Goal: Information Seeking & Learning: Find specific page/section

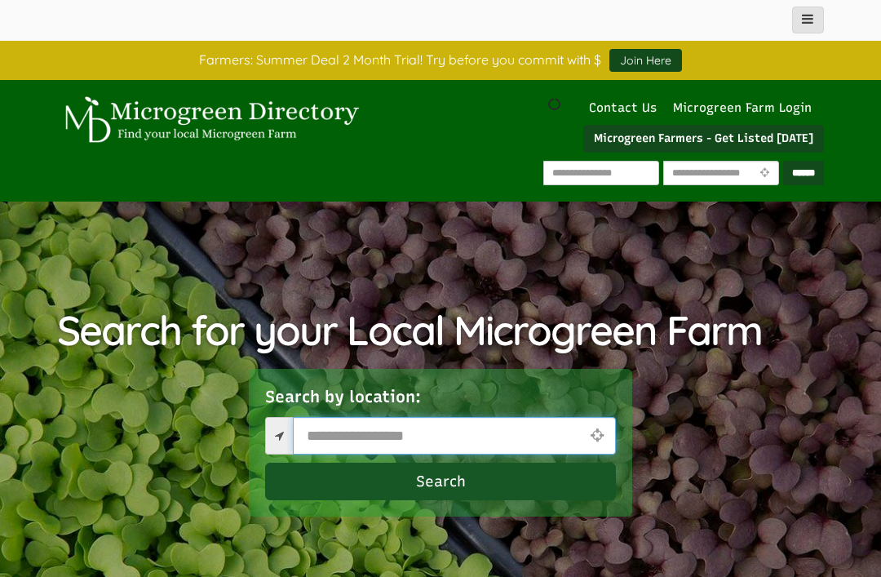
click at [416, 432] on input "text" at bounding box center [454, 436] width 323 height 38
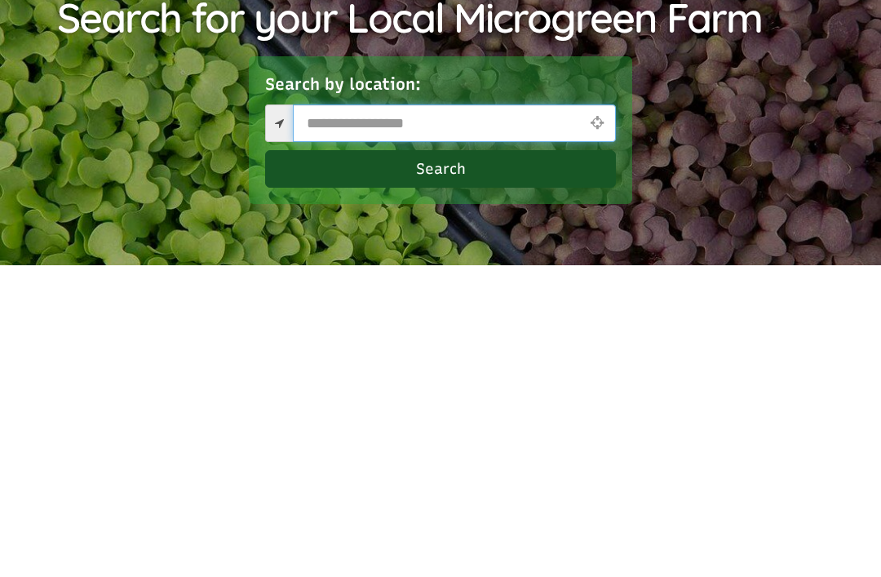
select select "Language Translate Widget"
type input "*****"
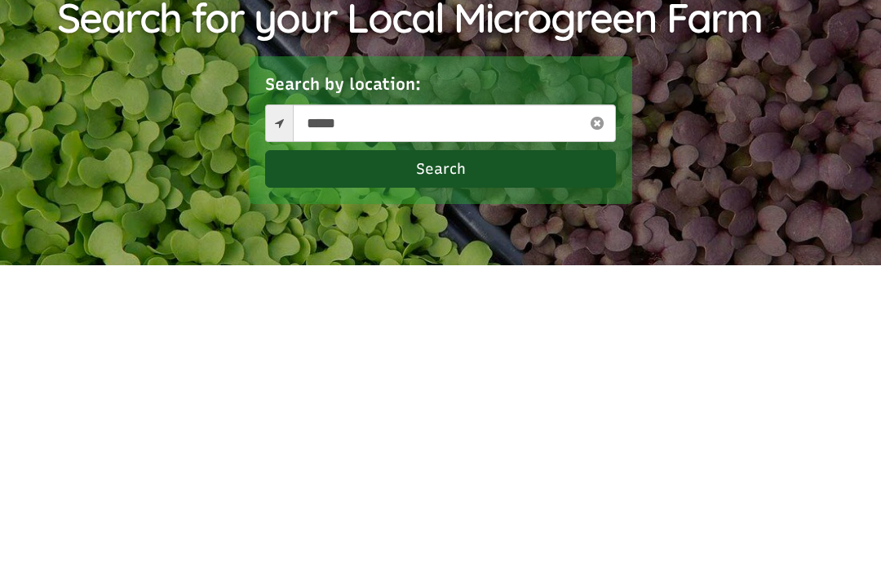
click at [565, 463] on button "Search" at bounding box center [440, 482] width 351 height 38
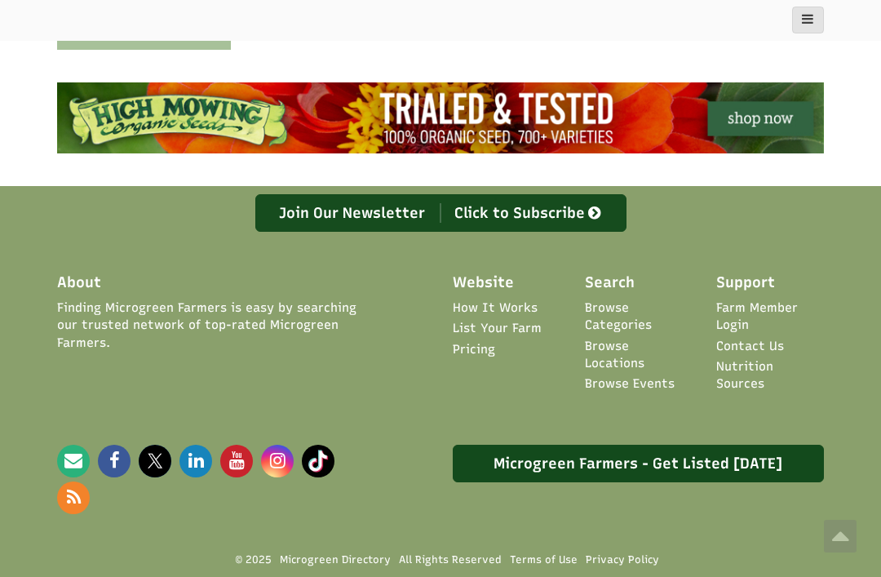
scroll to position [1155, 0]
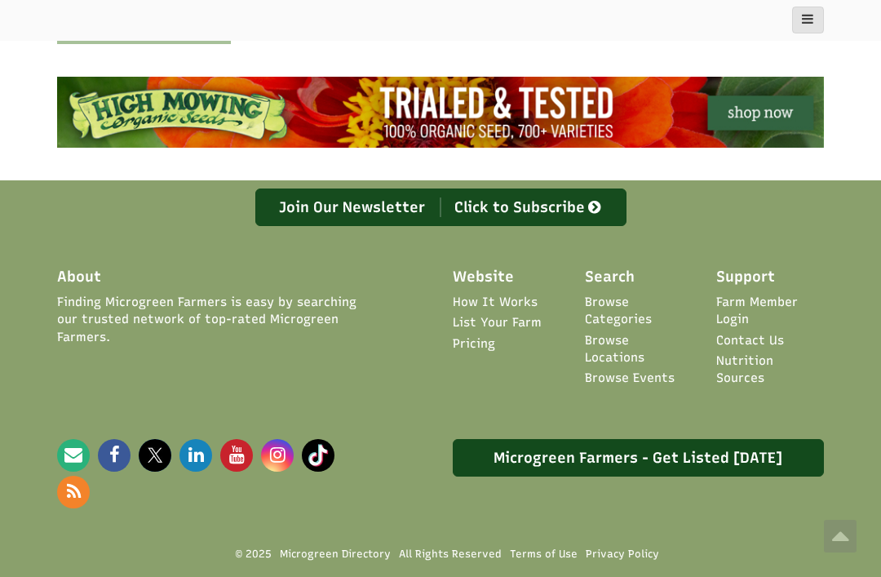
click at [676, 332] on link "Browse Locations" at bounding box center [639, 349] width 108 height 35
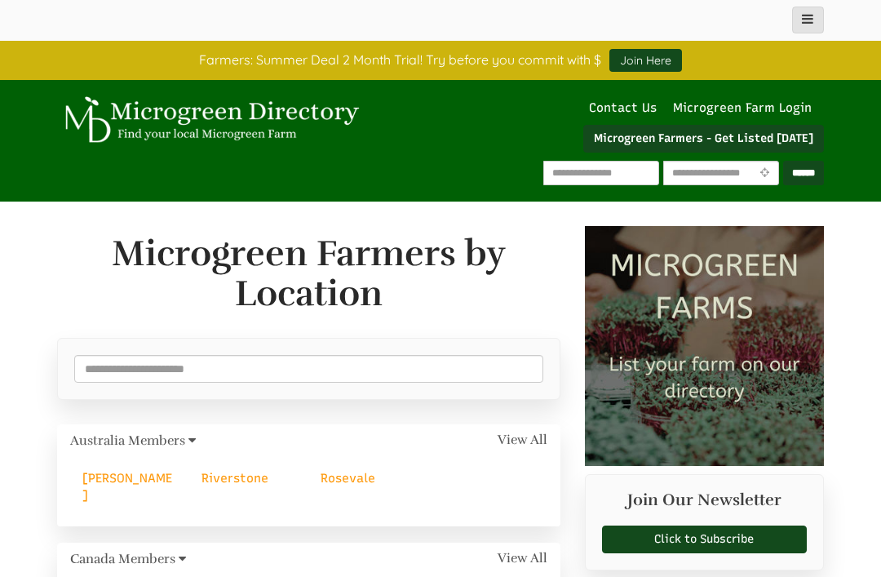
select select "Language Translate Widget"
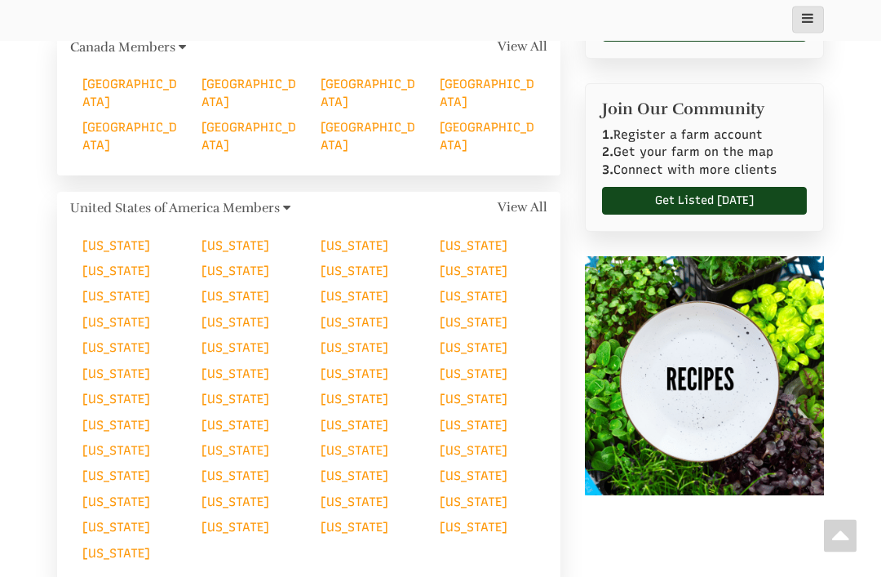
scroll to position [520, 0]
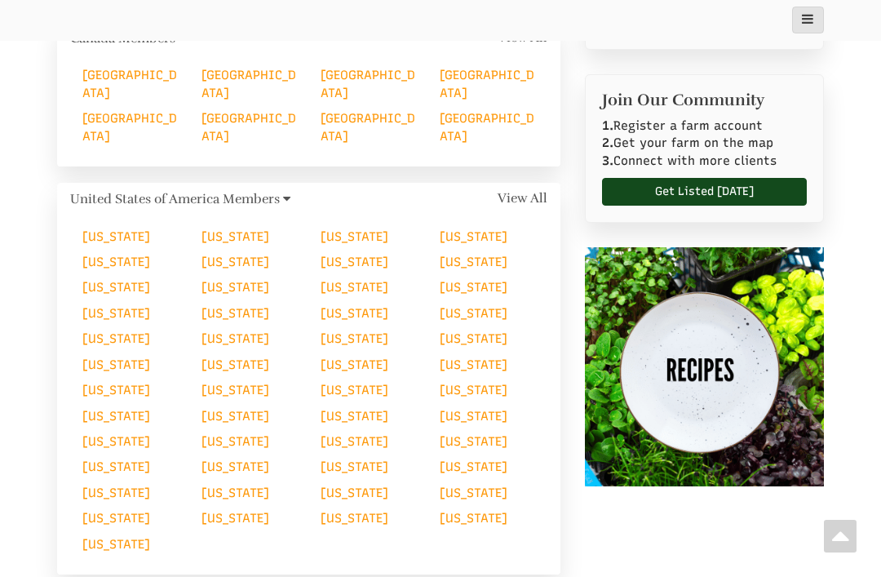
click at [440, 409] on link "[US_STATE]" at bounding box center [474, 416] width 68 height 15
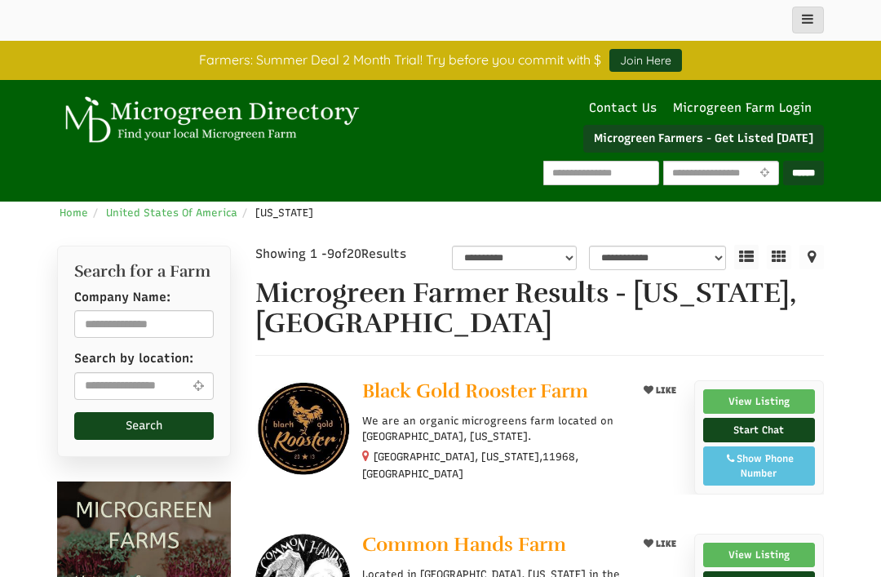
select select "Language Translate Widget"
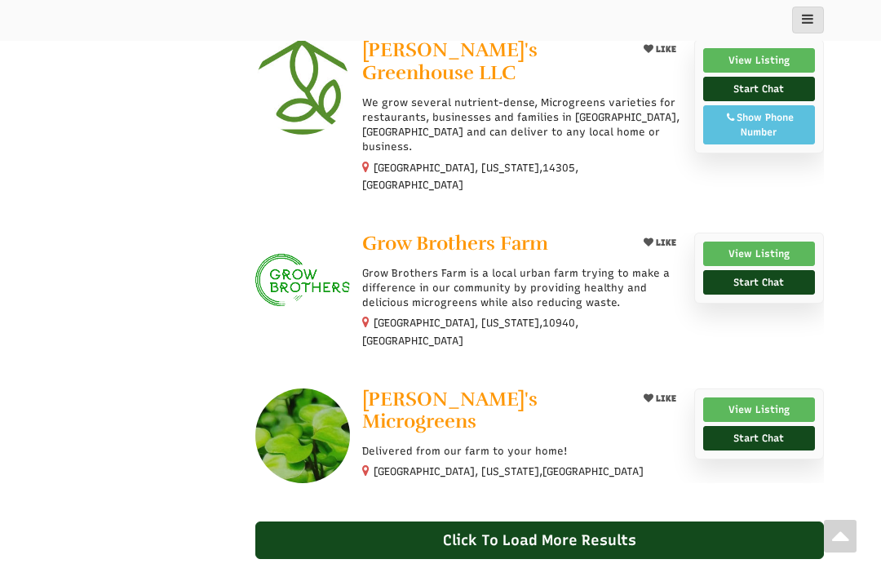
scroll to position [1260, 0]
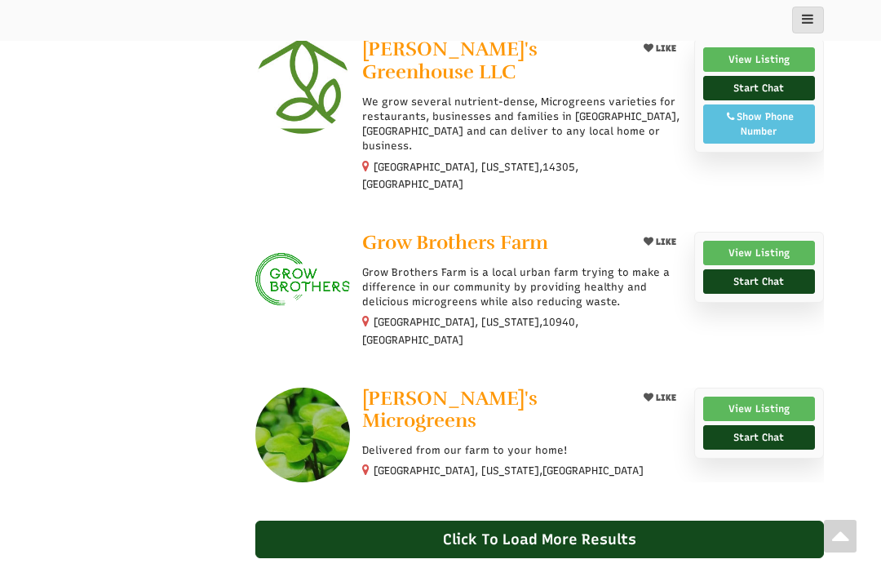
click at [308, 520] on div "Click To Load More Results" at bounding box center [539, 539] width 569 height 38
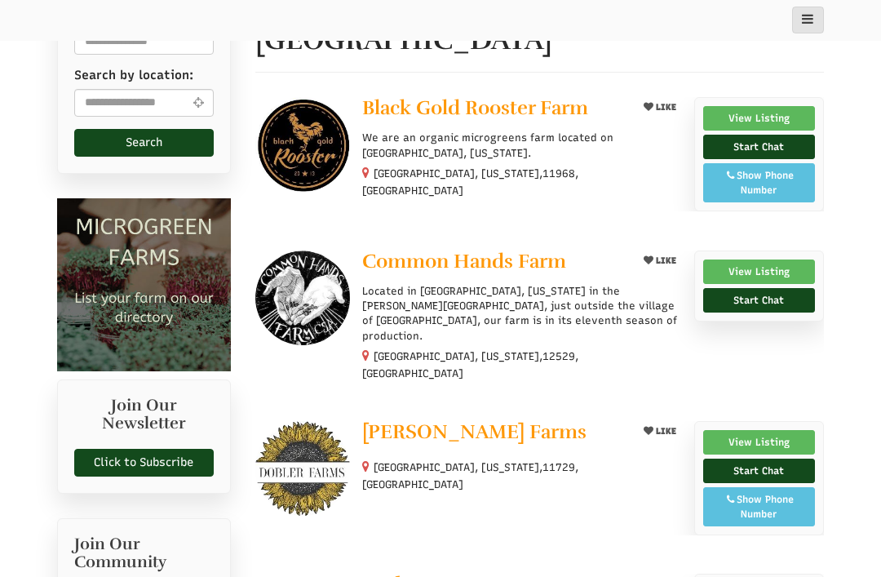
scroll to position [281, 0]
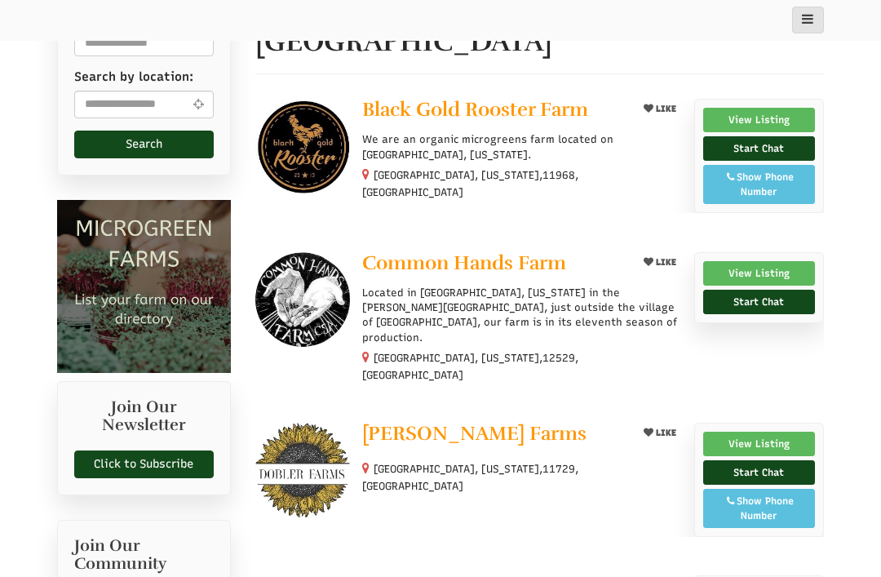
click at [784, 117] on link "View Listing" at bounding box center [759, 120] width 112 height 24
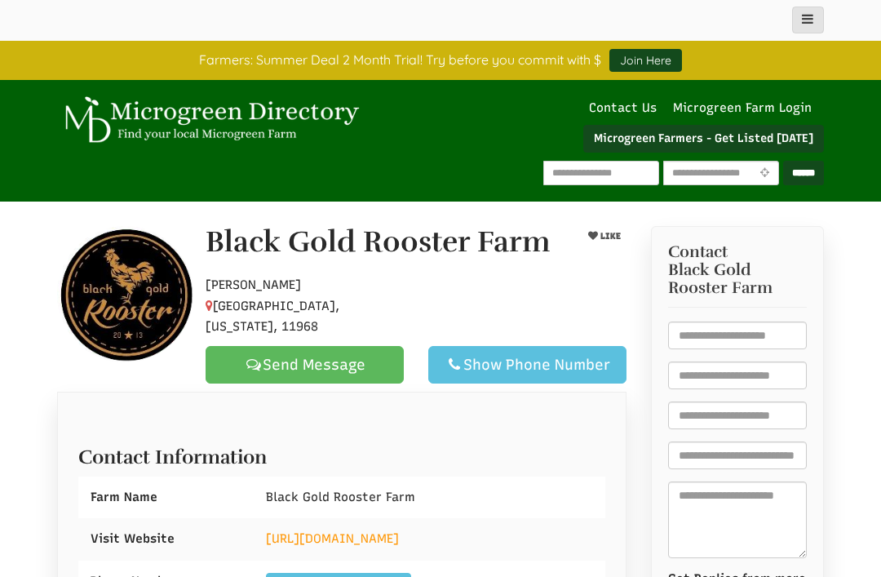
select select "Language Translate Widget"
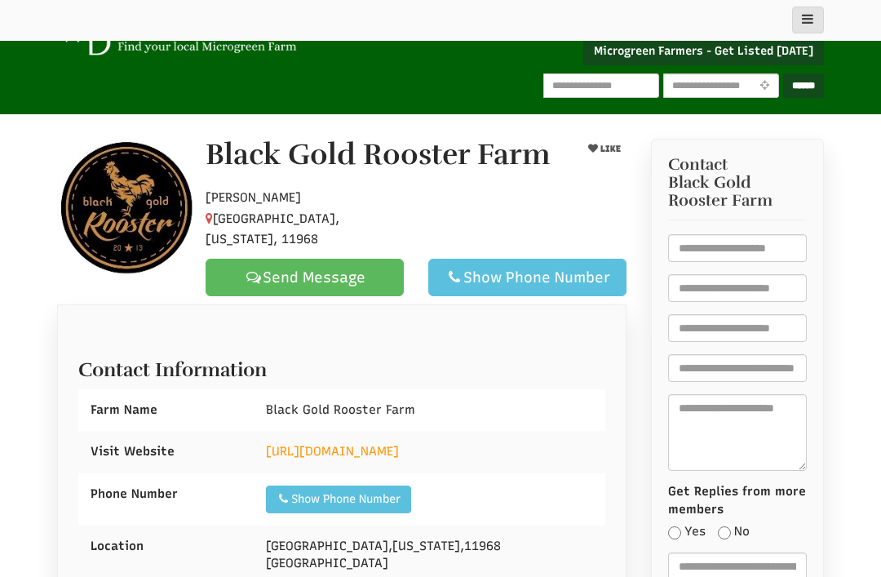
scroll to position [88, 0]
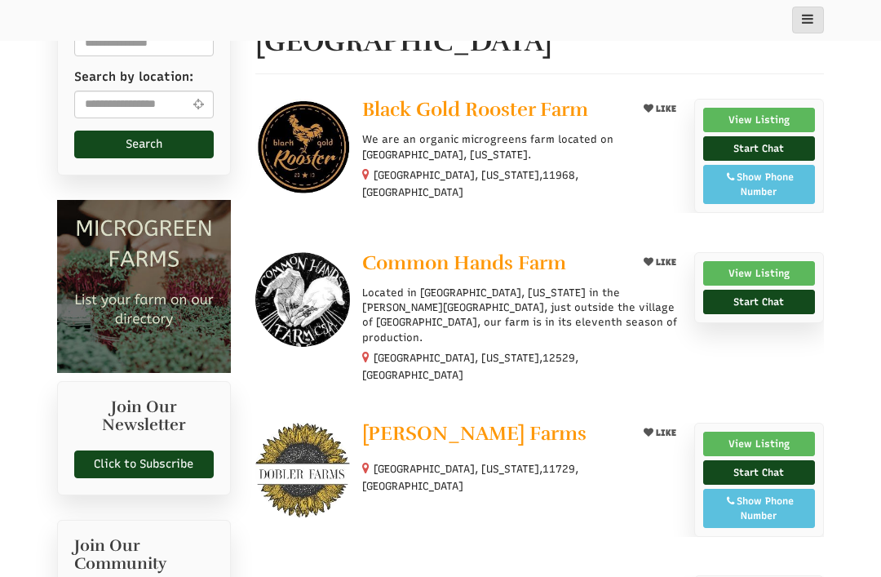
click at [743, 432] on link "View Listing" at bounding box center [759, 444] width 112 height 24
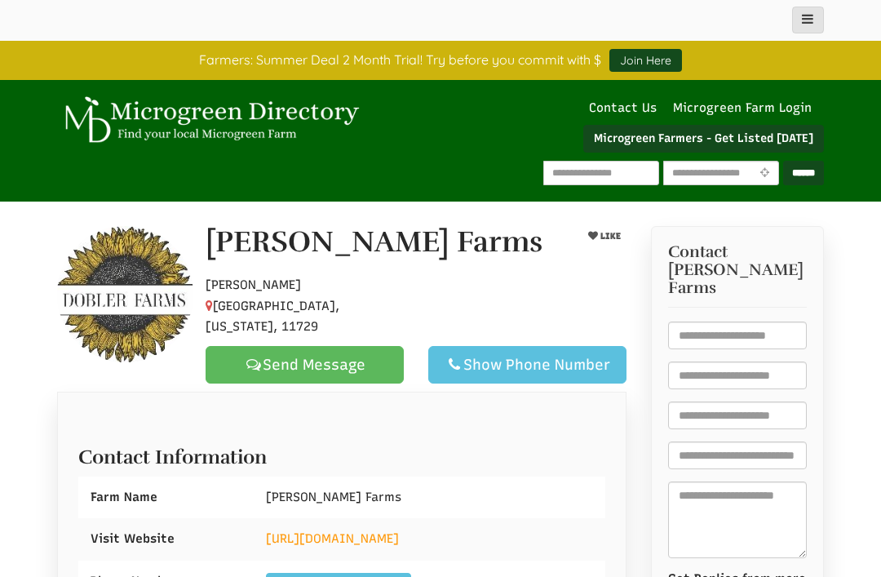
select select "Language Translate Widget"
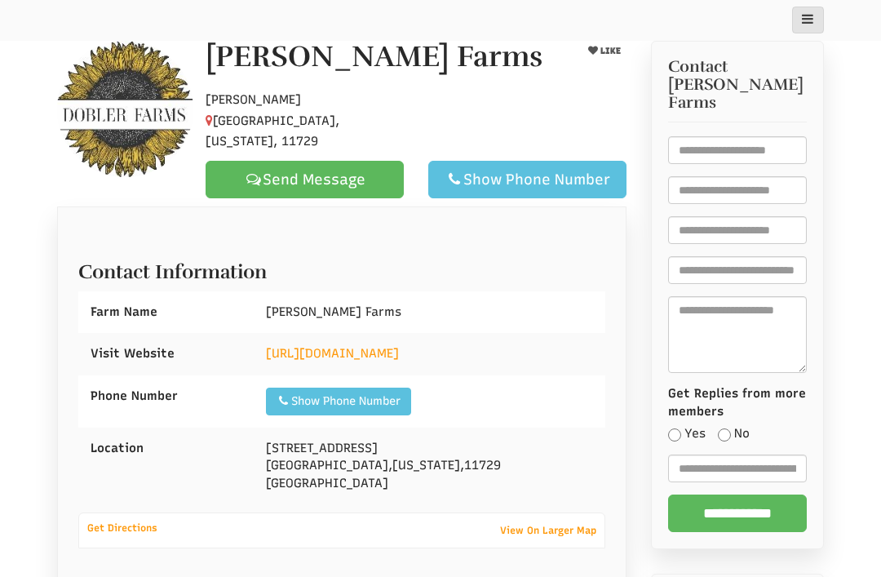
scroll to position [175, 0]
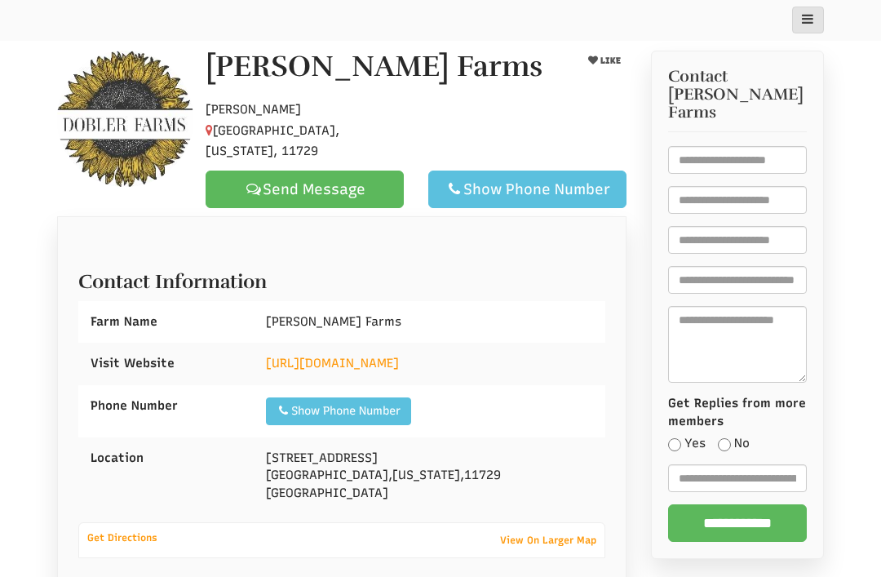
click at [399, 356] on link "[URL][DOMAIN_NAME]" at bounding box center [332, 363] width 133 height 15
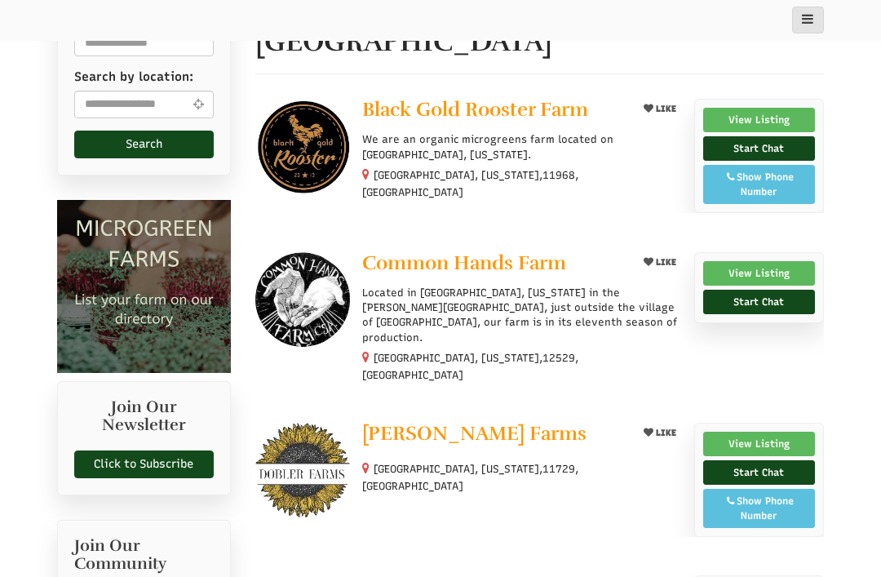
select select "Language Translate Widget"
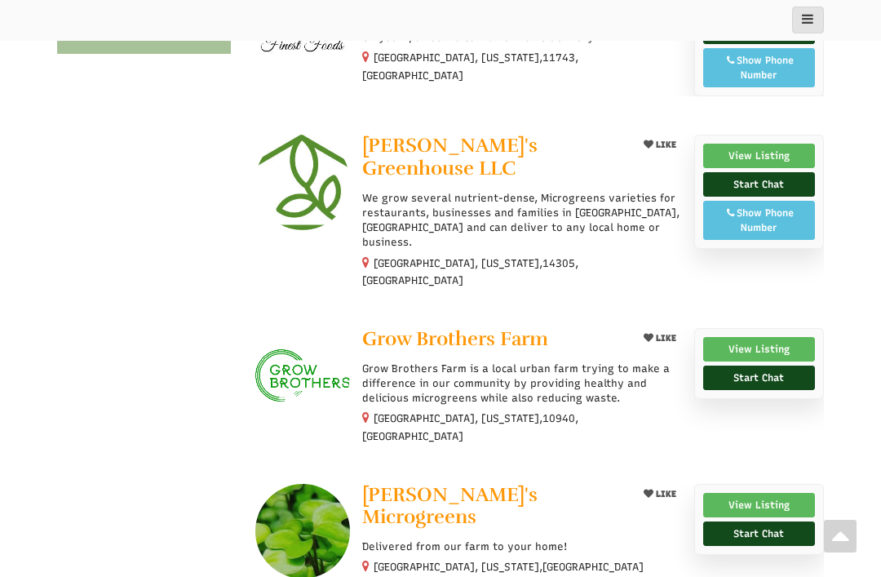
scroll to position [1165, 0]
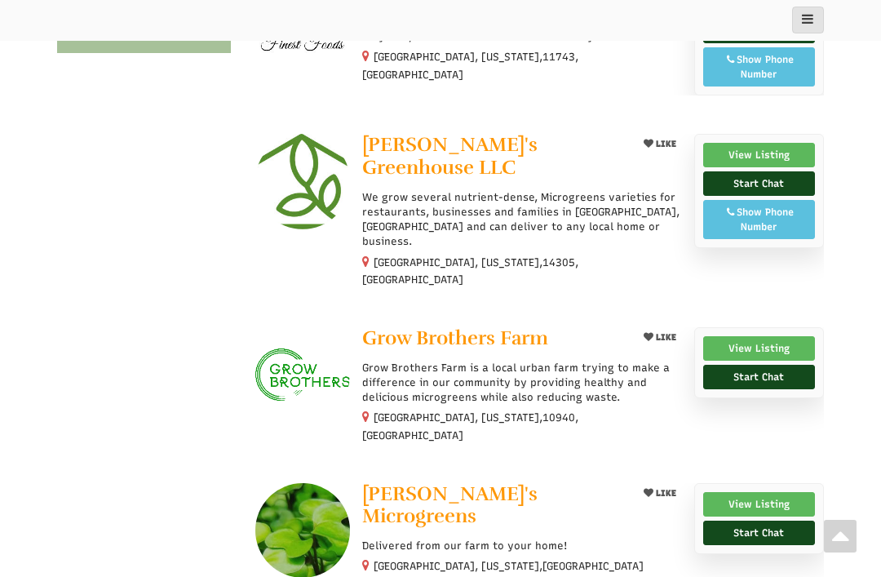
click at [786, 492] on link "View Listing" at bounding box center [759, 504] width 112 height 24
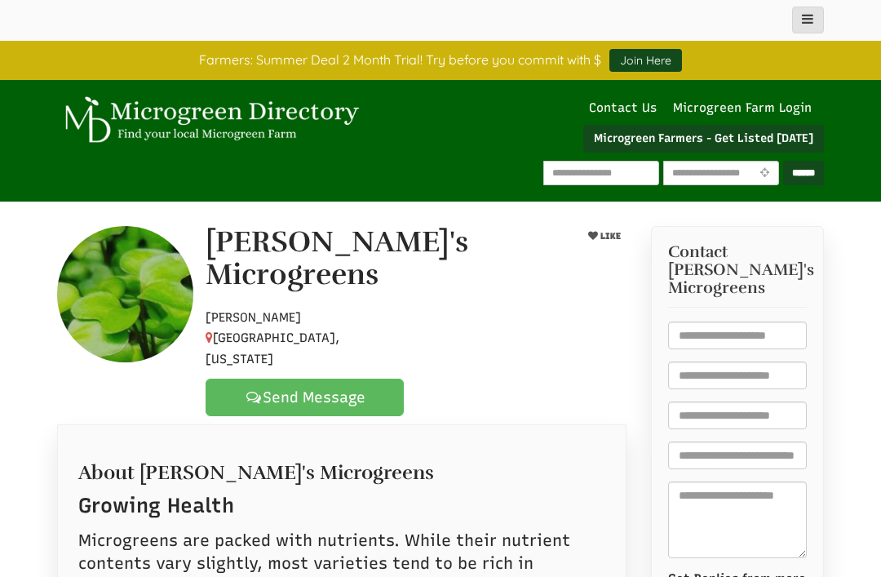
select select "Language Translate Widget"
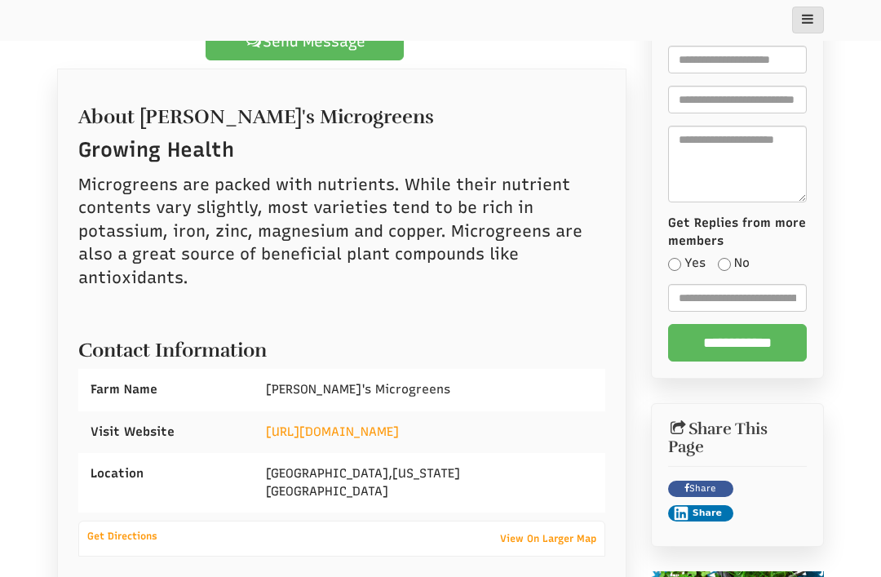
scroll to position [353, 0]
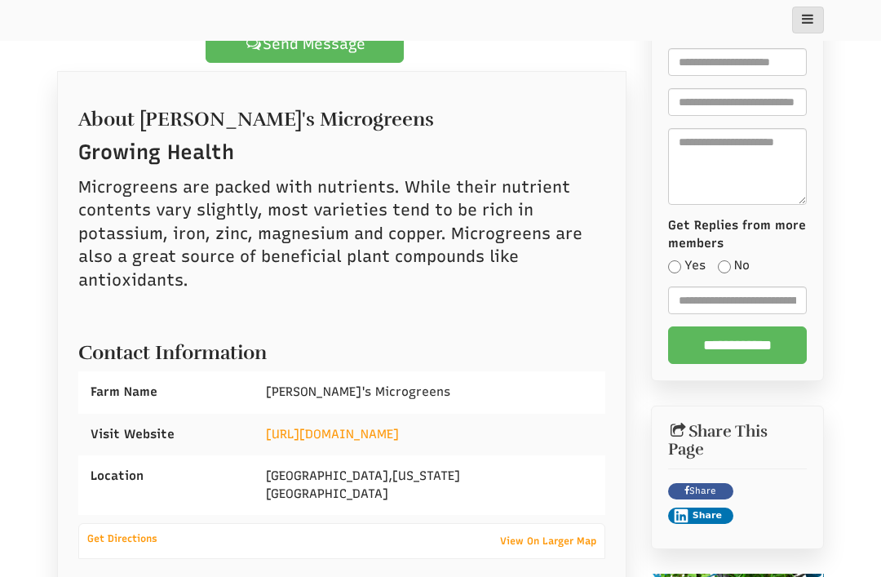
click at [272, 427] on link "https://marysmicrogreens.com/" at bounding box center [332, 434] width 133 height 15
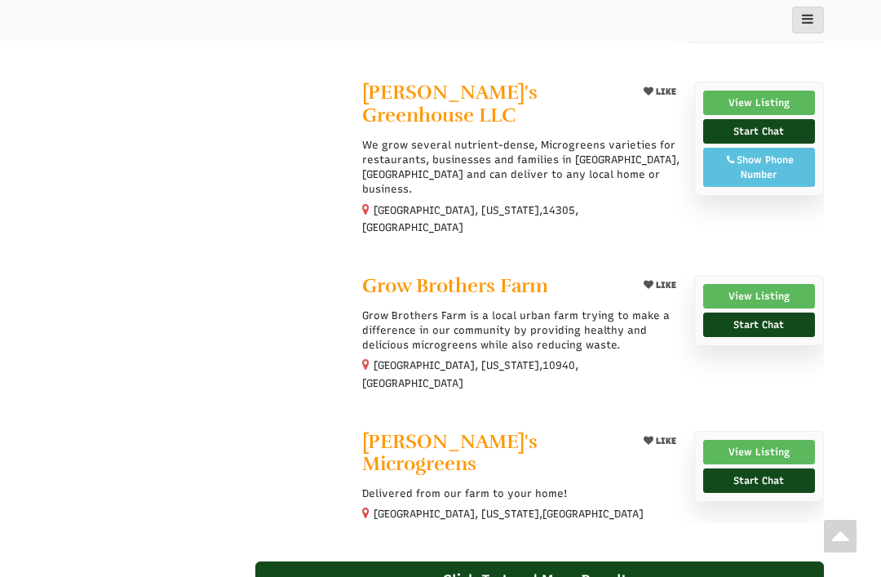
select select "Language Translate Widget"
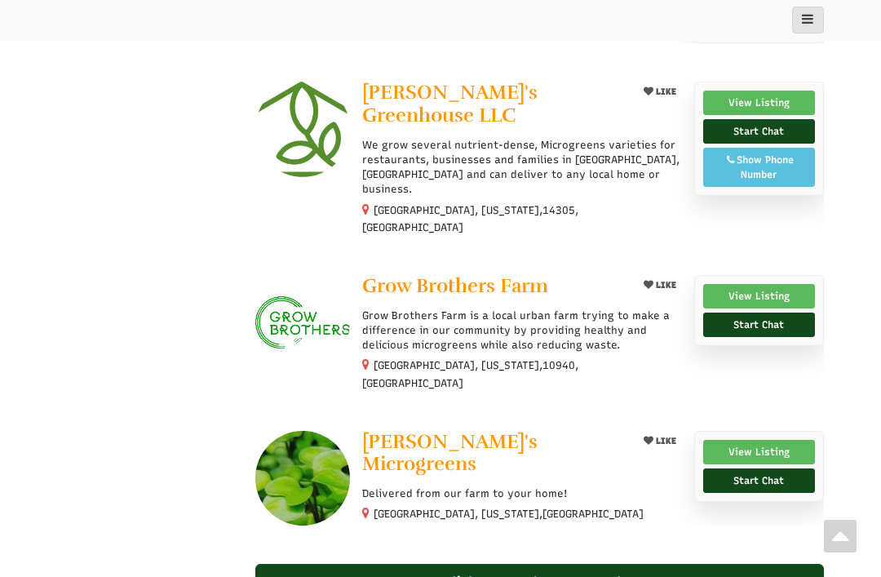
click at [304, 564] on div "Click To Load More Results" at bounding box center [539, 583] width 569 height 38
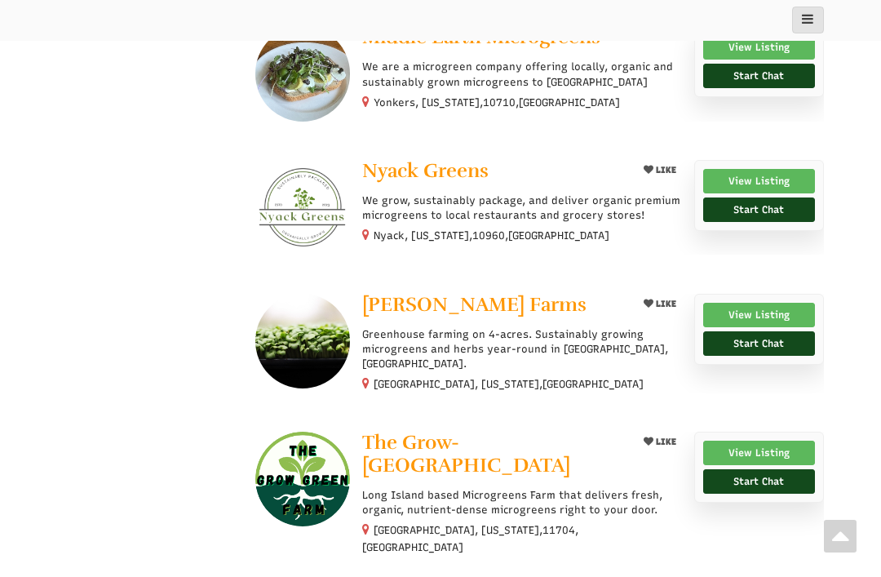
scroll to position [1756, 0]
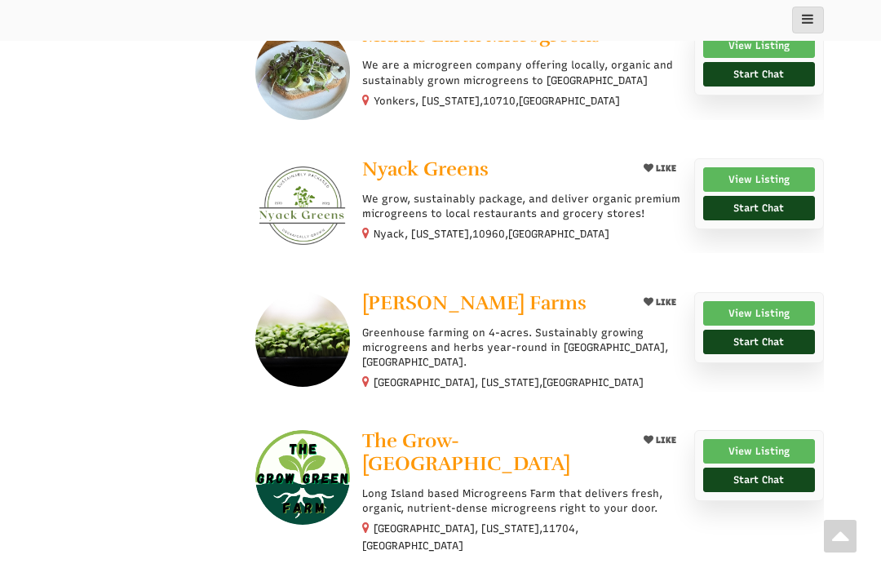
click at [722, 439] on link "View Listing" at bounding box center [759, 451] width 112 height 24
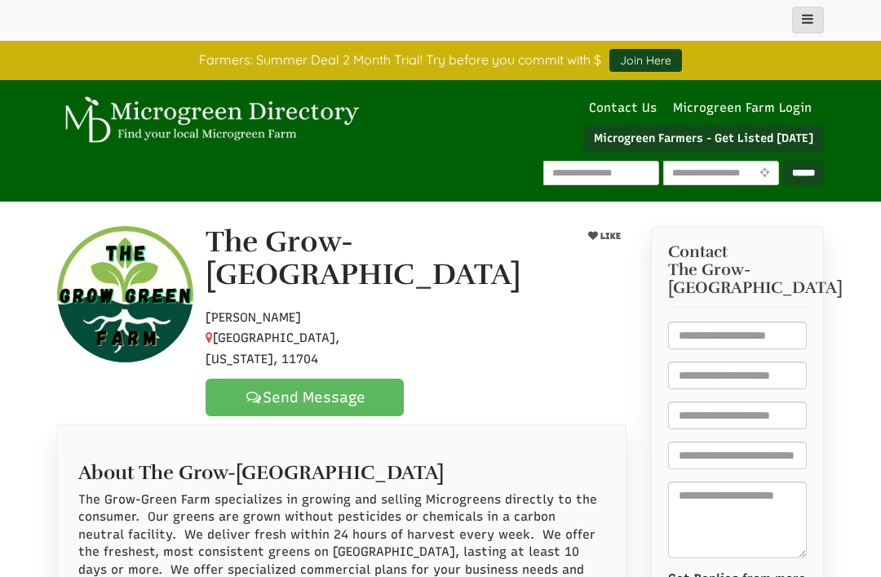
select select "Language Translate Widget"
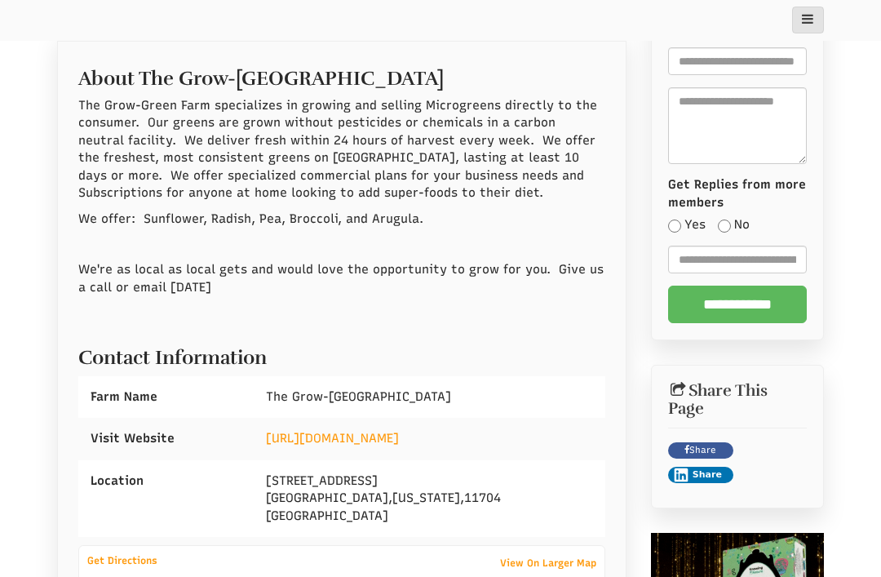
scroll to position [397, 0]
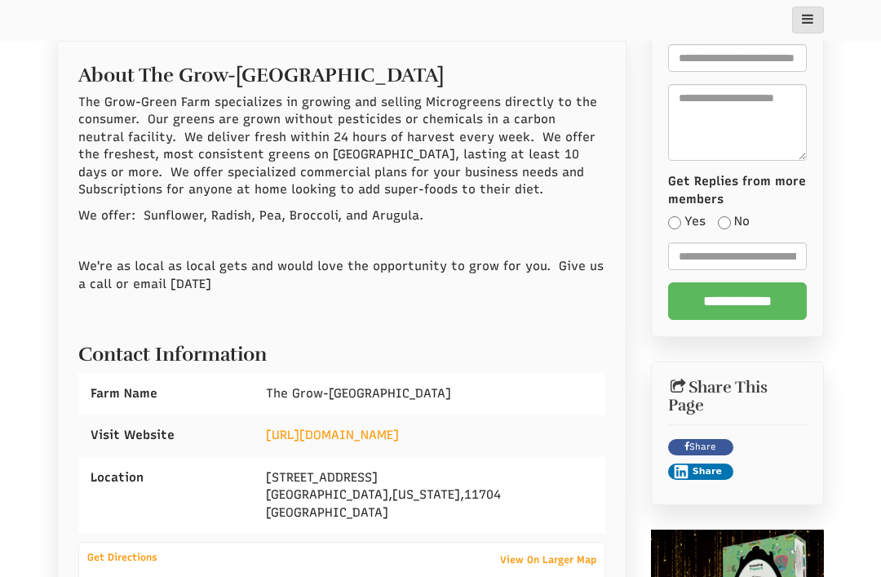
click at [334, 427] on link "https://www.thegrowgreenfarm.com" at bounding box center [332, 434] width 133 height 15
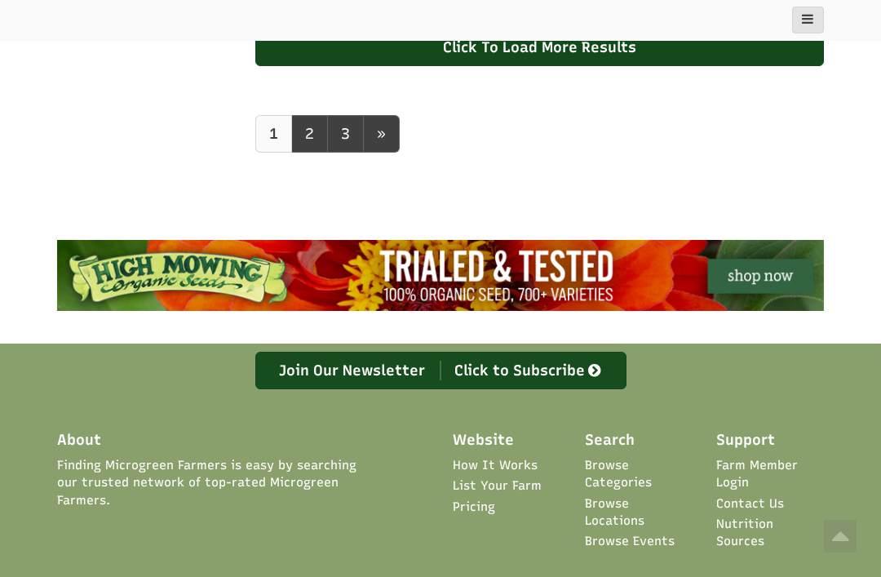
select select "Language Translate Widget"
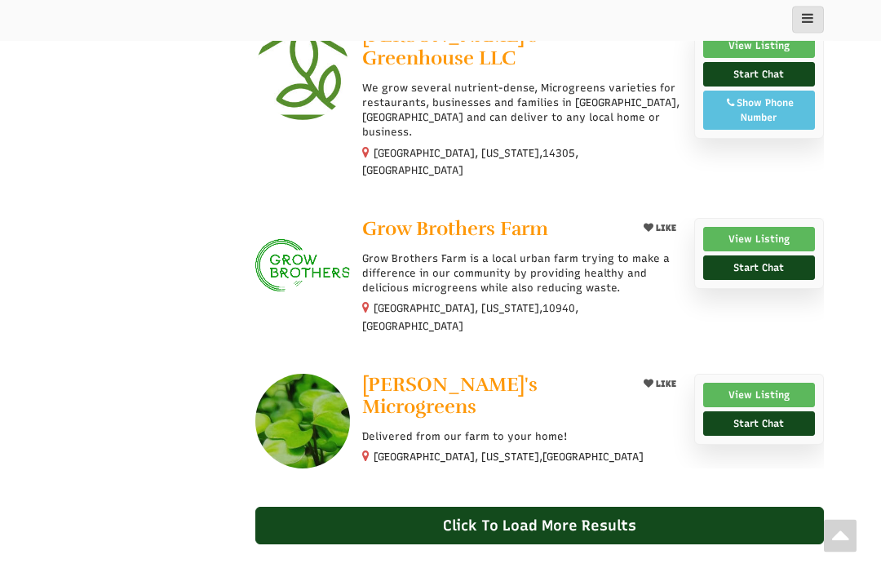
scroll to position [1274, 0]
click at [566, 507] on div "Click To Load More Results" at bounding box center [539, 526] width 569 height 38
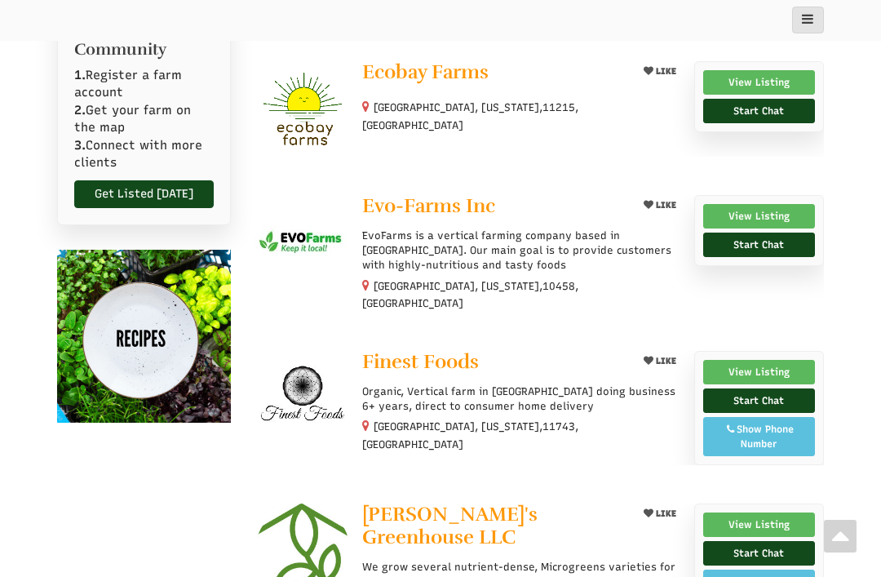
scroll to position [790, 0]
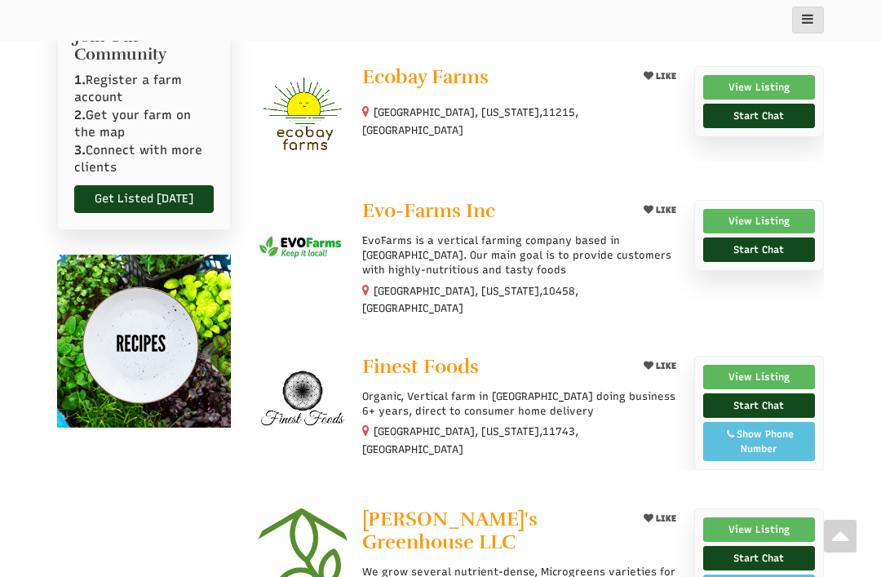
click at [787, 365] on link "View Listing" at bounding box center [759, 377] width 112 height 24
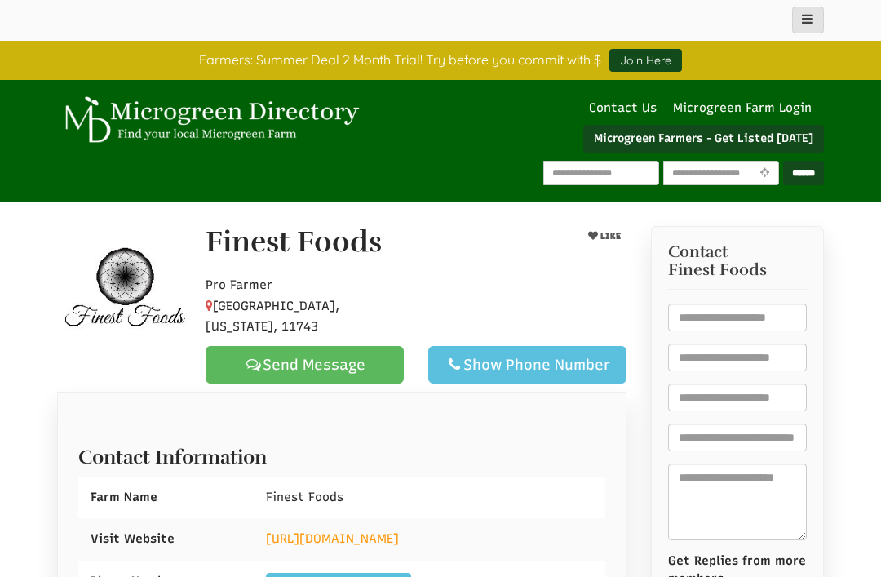
select select "Language Translate Widget"
click at [286, 531] on link "https://www.finestfoodsny.com/" at bounding box center [332, 538] width 133 height 15
click at [566, 175] on input "text" at bounding box center [601, 173] width 116 height 24
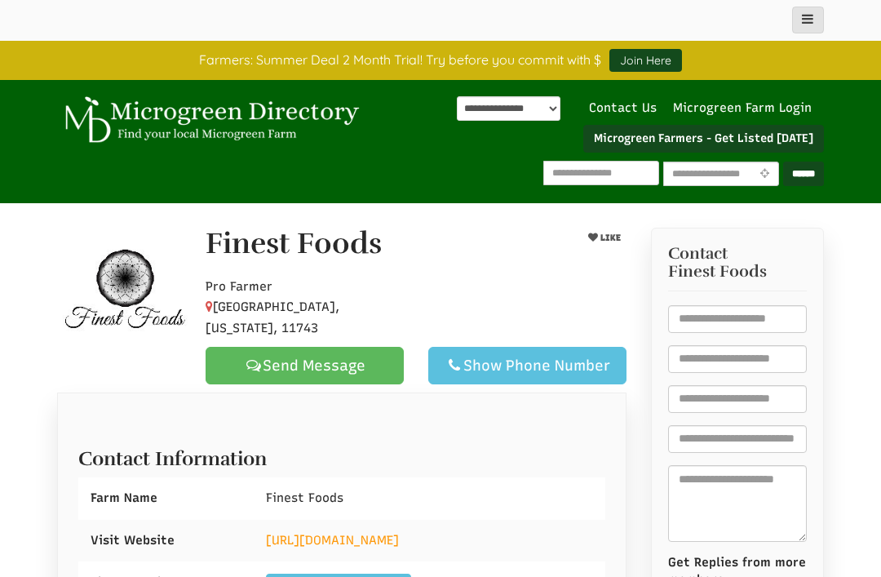
type input "*"
type input "*******"
click at [799, 172] on input "******" at bounding box center [803, 174] width 41 height 24
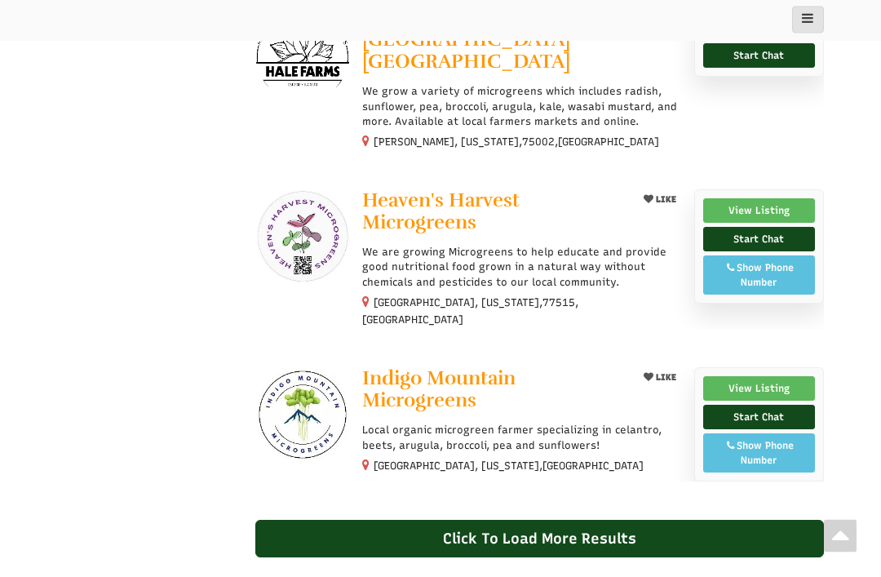
scroll to position [1289, 0]
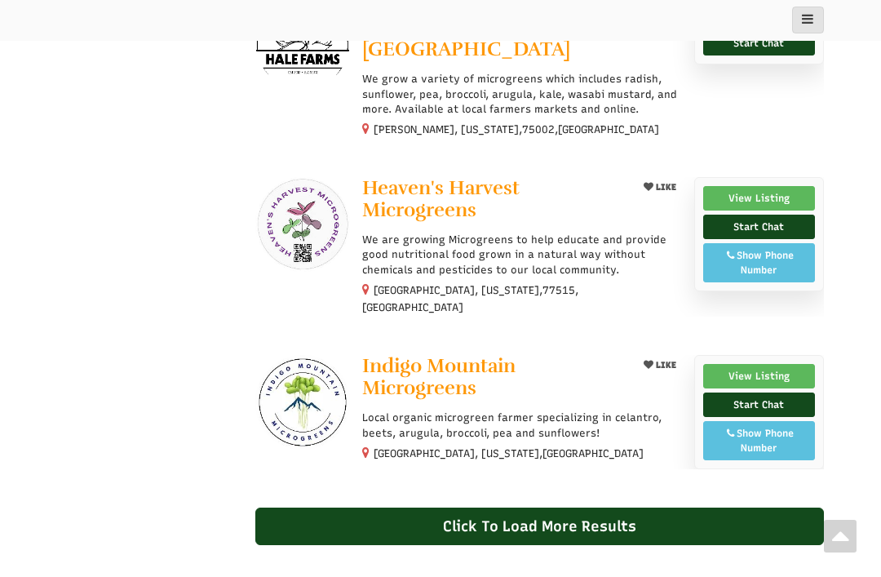
click at [771, 507] on div "Click To Load More Results" at bounding box center [539, 526] width 569 height 38
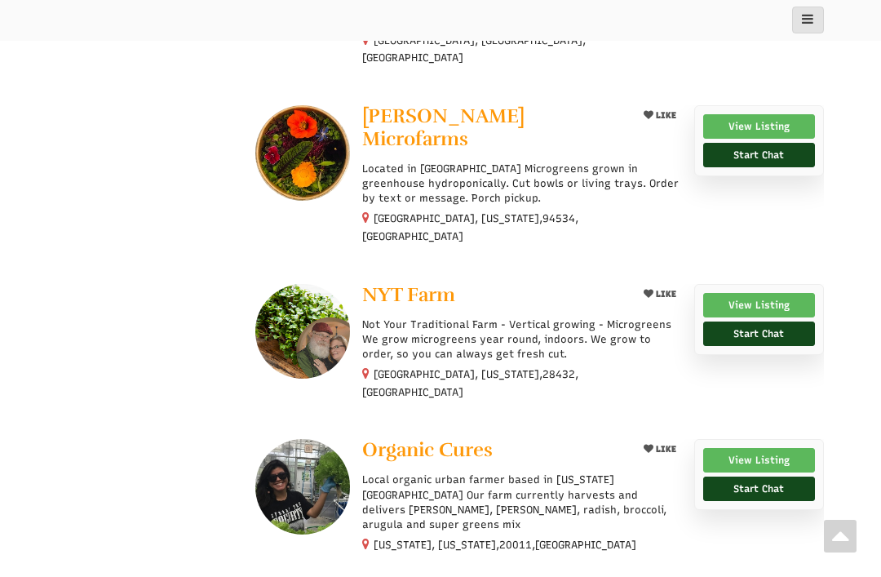
scroll to position [2509, 0]
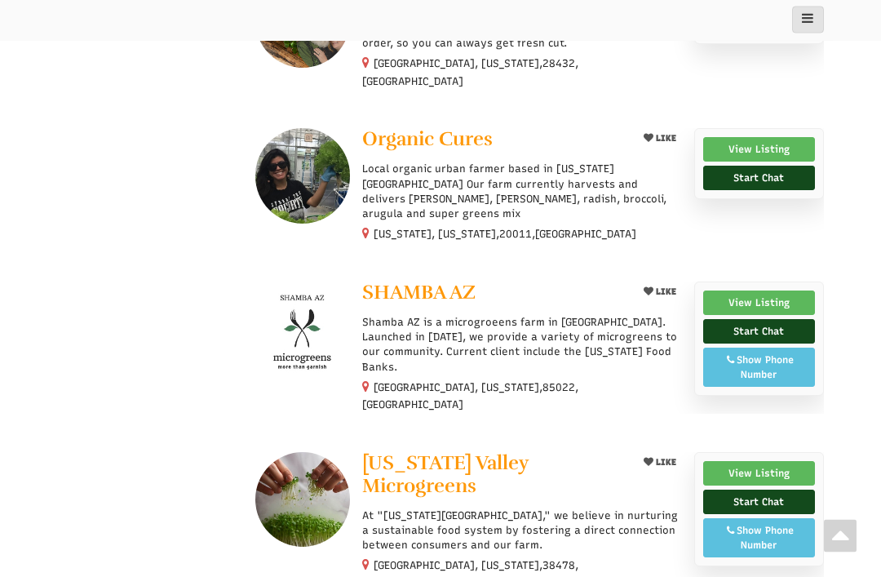
scroll to position [2815, 0]
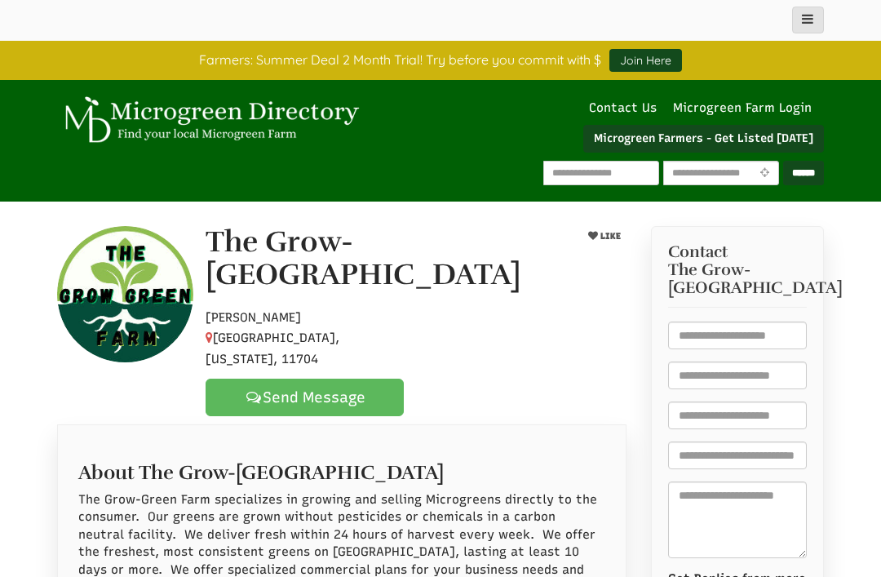
select select "Language Translate Widget"
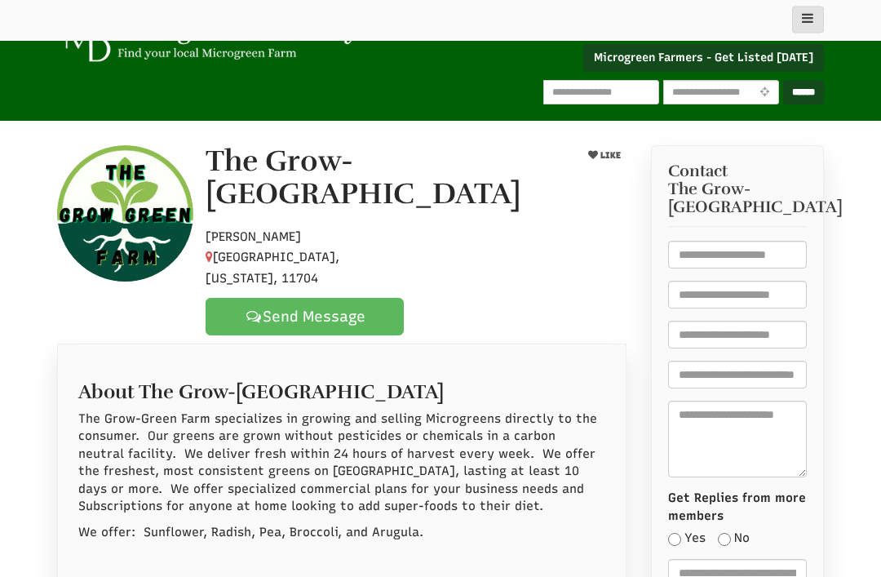
scroll to position [79, 0]
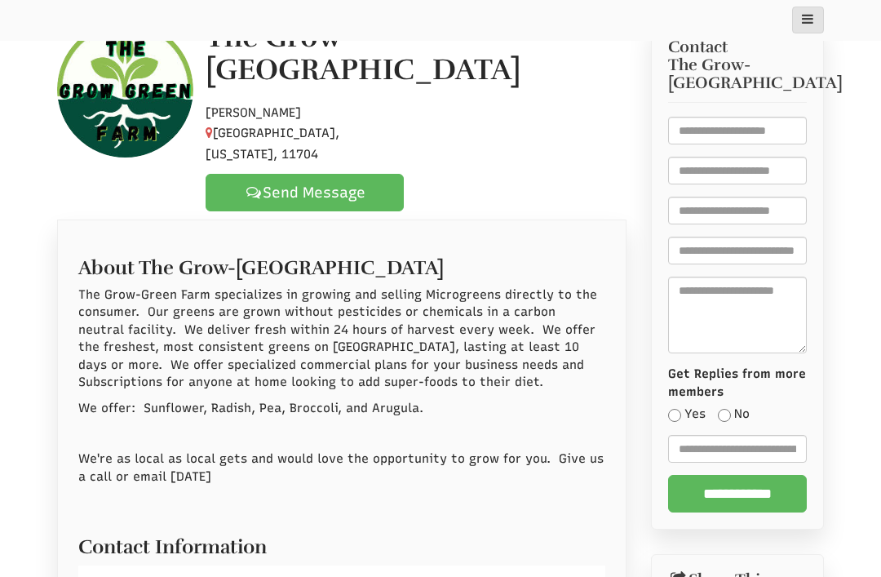
scroll to position [206, 0]
